Goal: Task Accomplishment & Management: Use online tool/utility

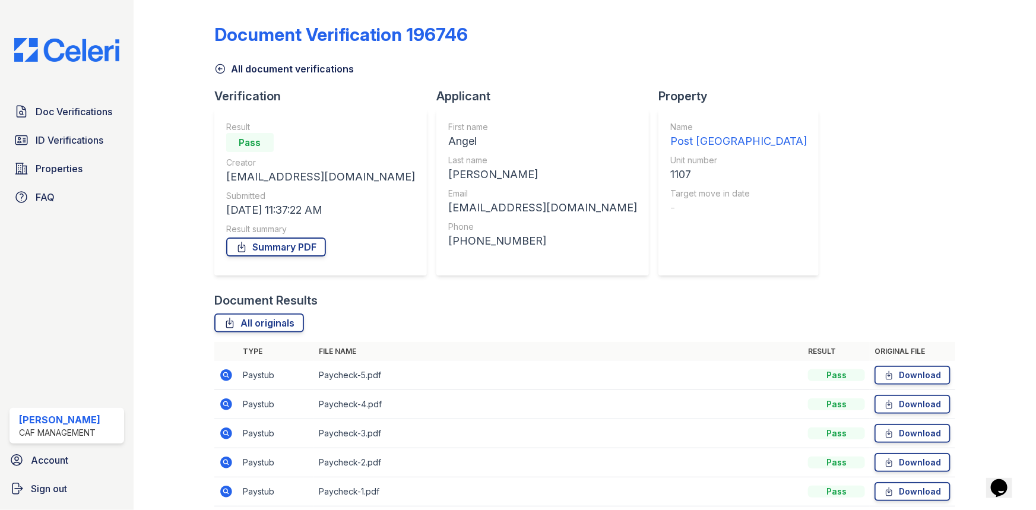
scroll to position [48, 0]
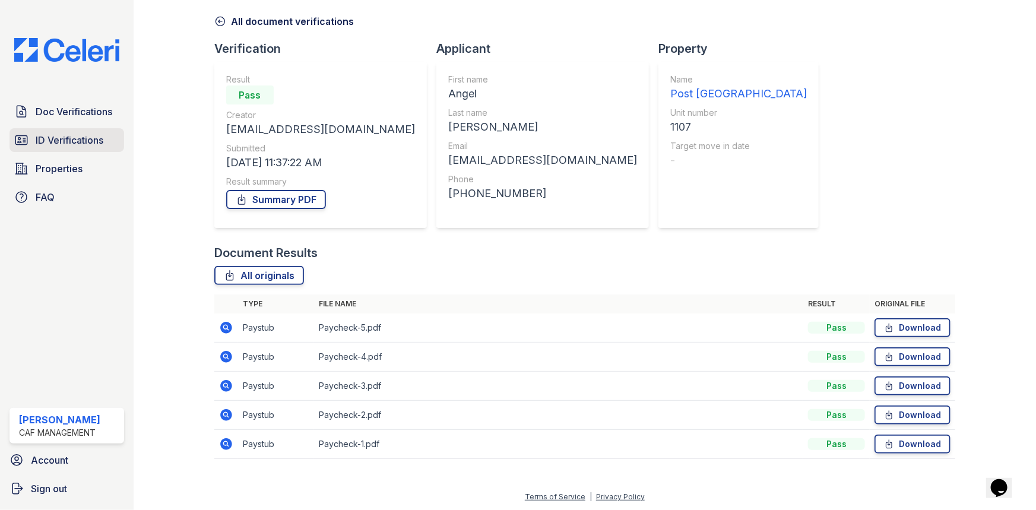
drag, startPoint x: 53, startPoint y: 137, endPoint x: 23, endPoint y: 133, distance: 31.2
click at [53, 137] on span "ID Verifications" at bounding box center [70, 140] width 68 height 14
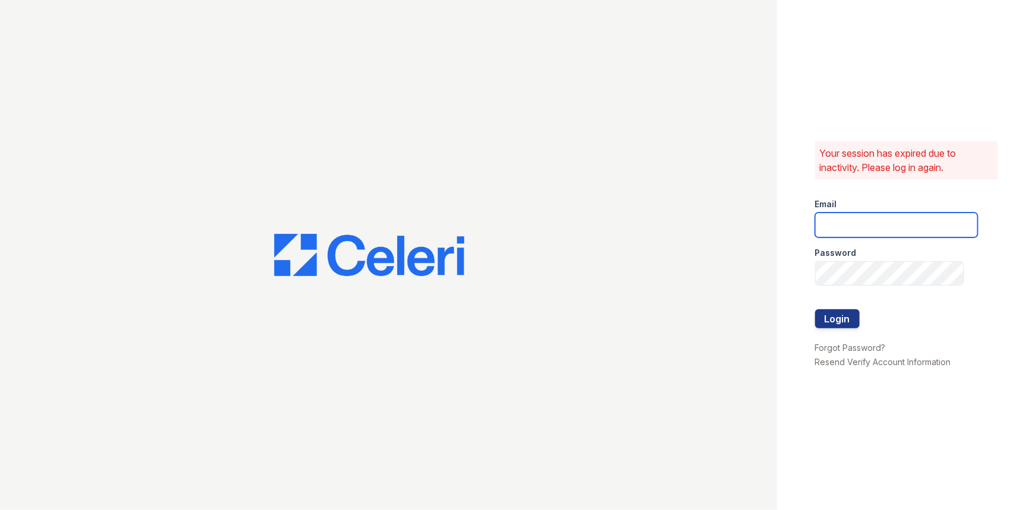
type input "[EMAIL_ADDRESS][DOMAIN_NAME]"
click at [821, 309] on div at bounding box center [896, 298] width 163 height 24
click at [829, 304] on div at bounding box center [896, 298] width 163 height 24
click at [829, 317] on button "Login" at bounding box center [837, 318] width 45 height 19
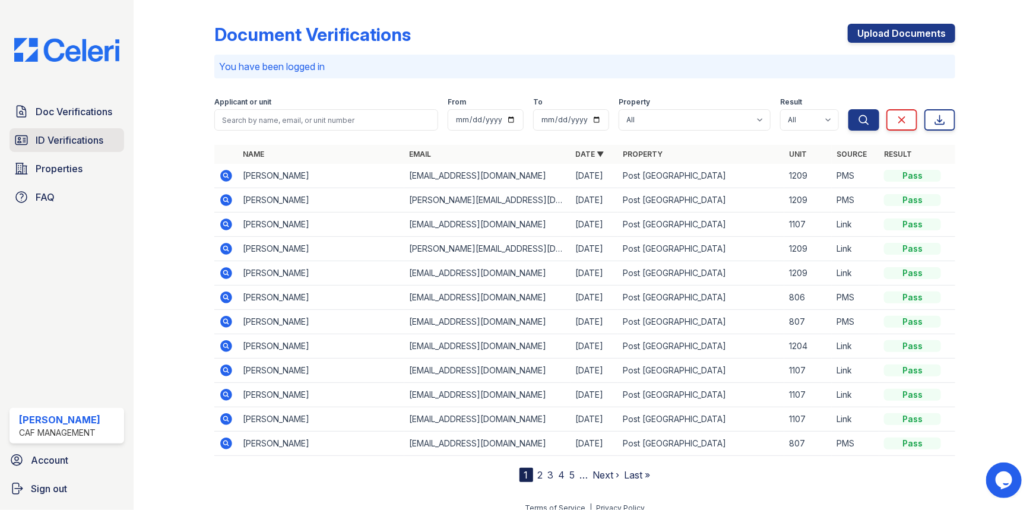
click at [96, 140] on span "ID Verifications" at bounding box center [70, 140] width 68 height 14
